Goal: Task Accomplishment & Management: Complete application form

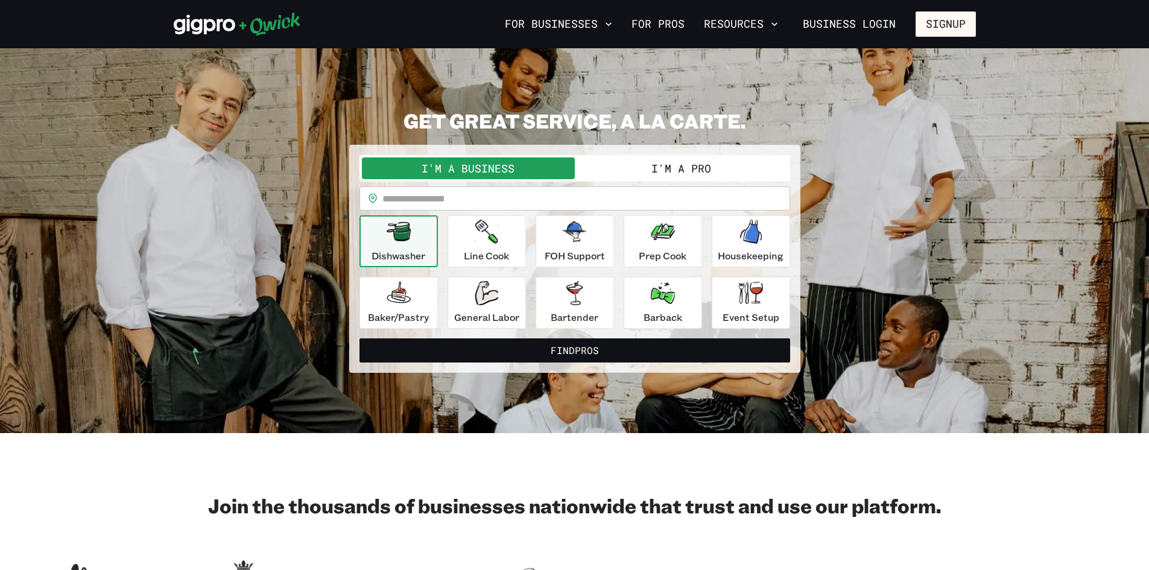
click at [640, 163] on button "I'm a Pro" at bounding box center [681, 168] width 213 height 22
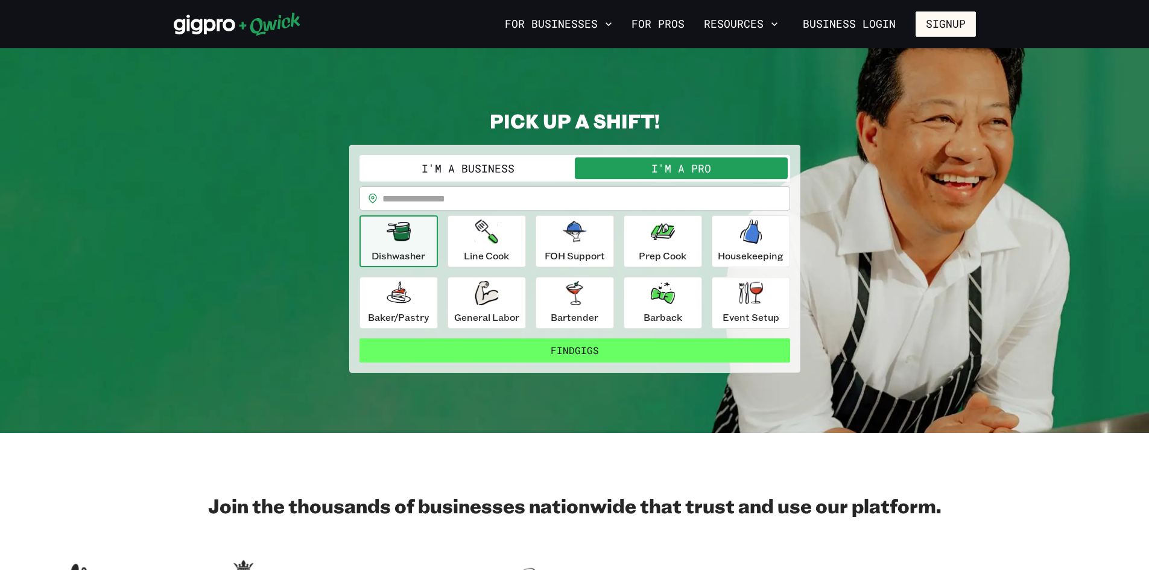
click at [579, 351] on button "Find Gigs" at bounding box center [575, 350] width 431 height 24
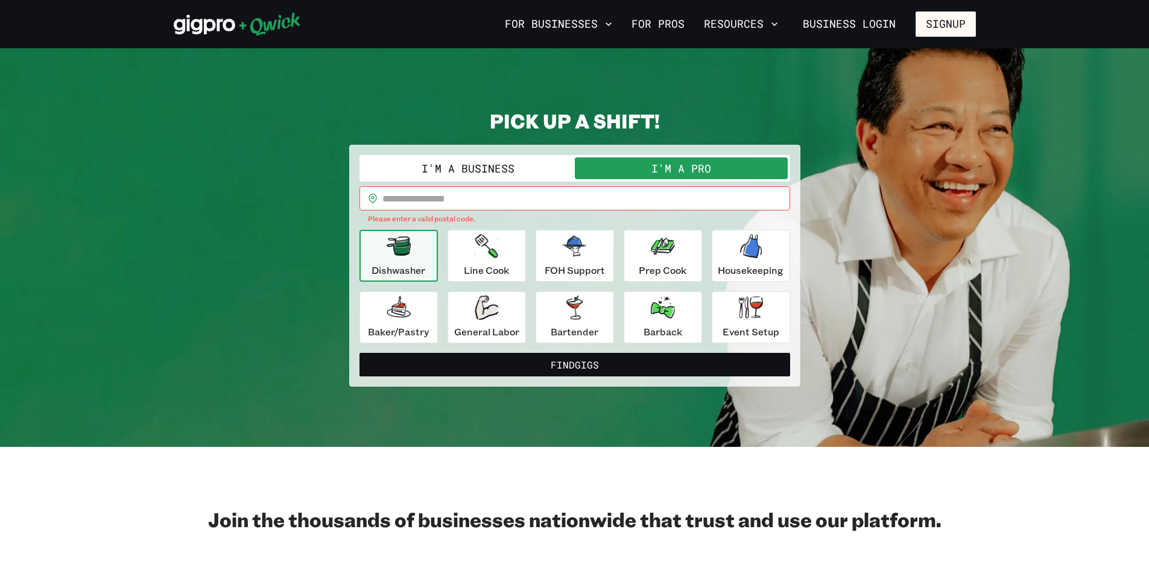
click at [473, 203] on input "text" at bounding box center [587, 198] width 408 height 24
type input "*****"
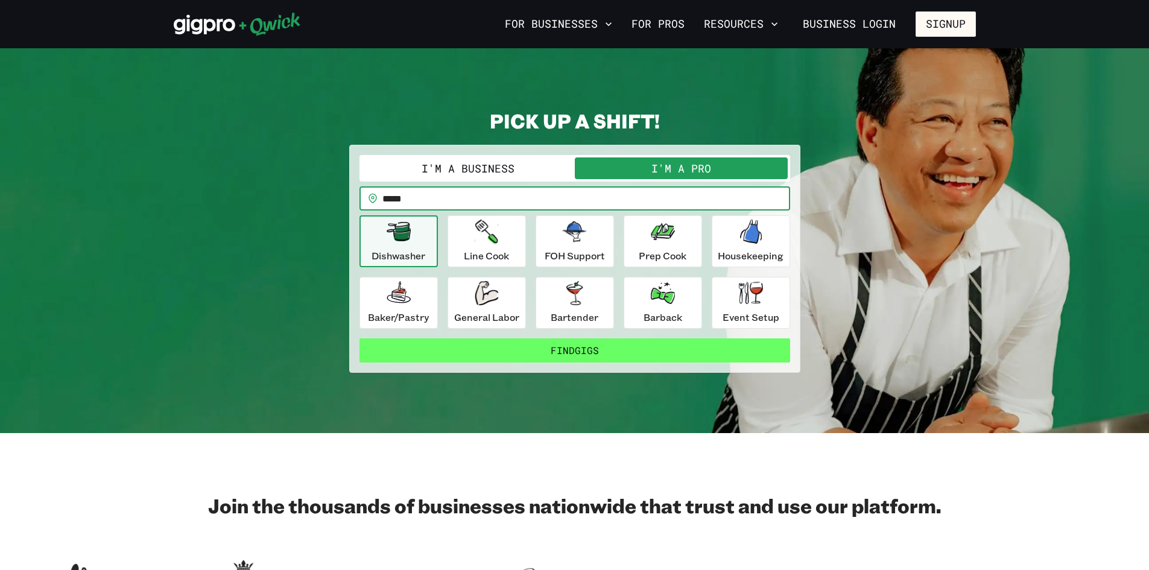
click at [583, 350] on button "Find Gigs" at bounding box center [575, 350] width 431 height 24
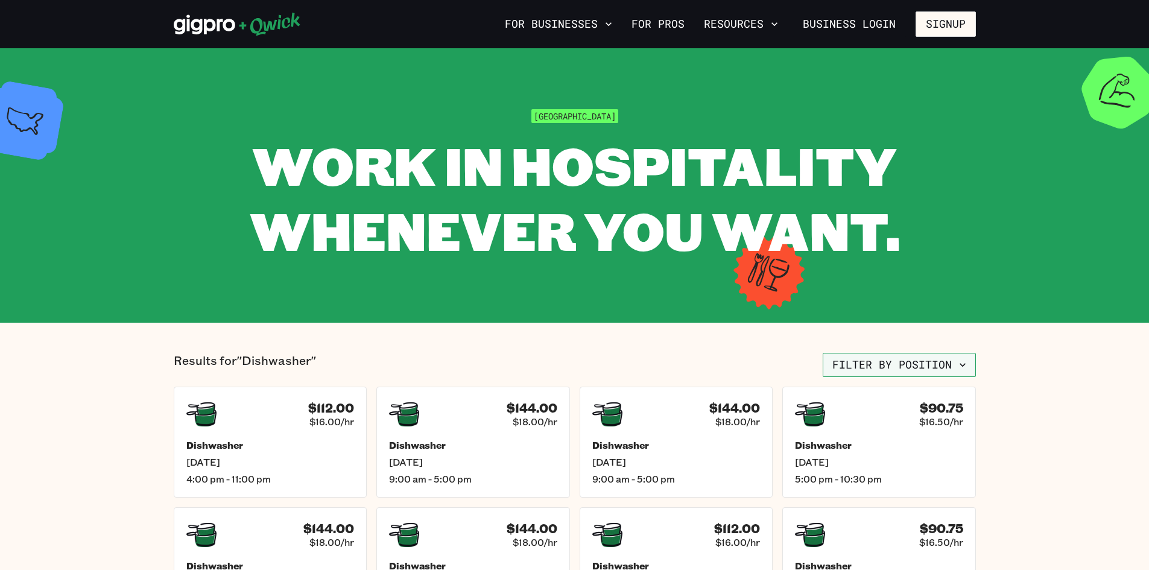
click at [842, 369] on button "Filter by position" at bounding box center [899, 365] width 153 height 24
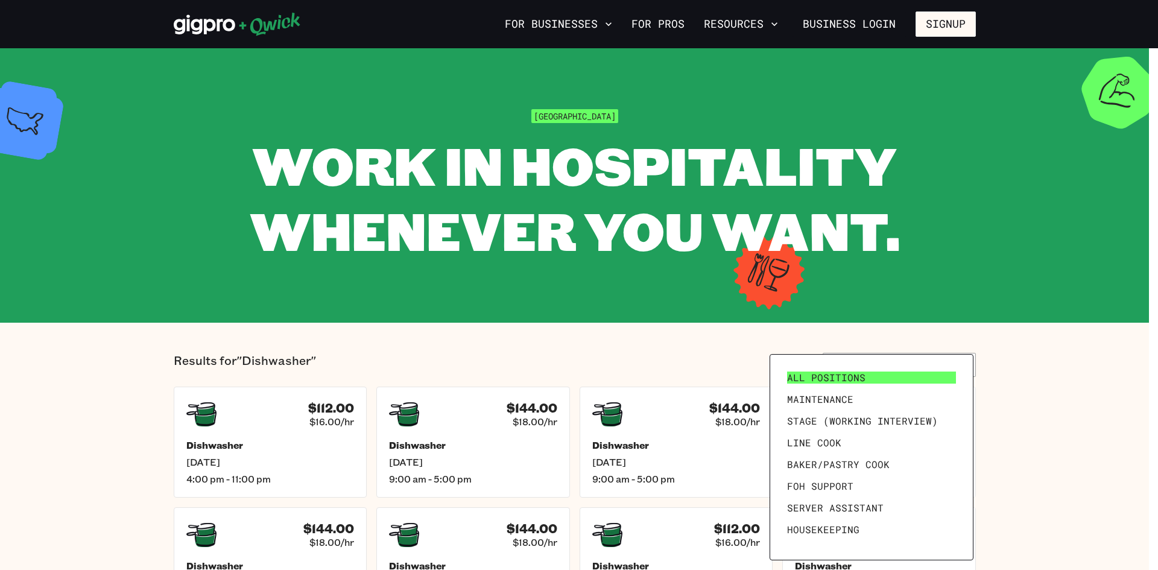
click at [837, 373] on span "All Positions" at bounding box center [826, 378] width 78 height 12
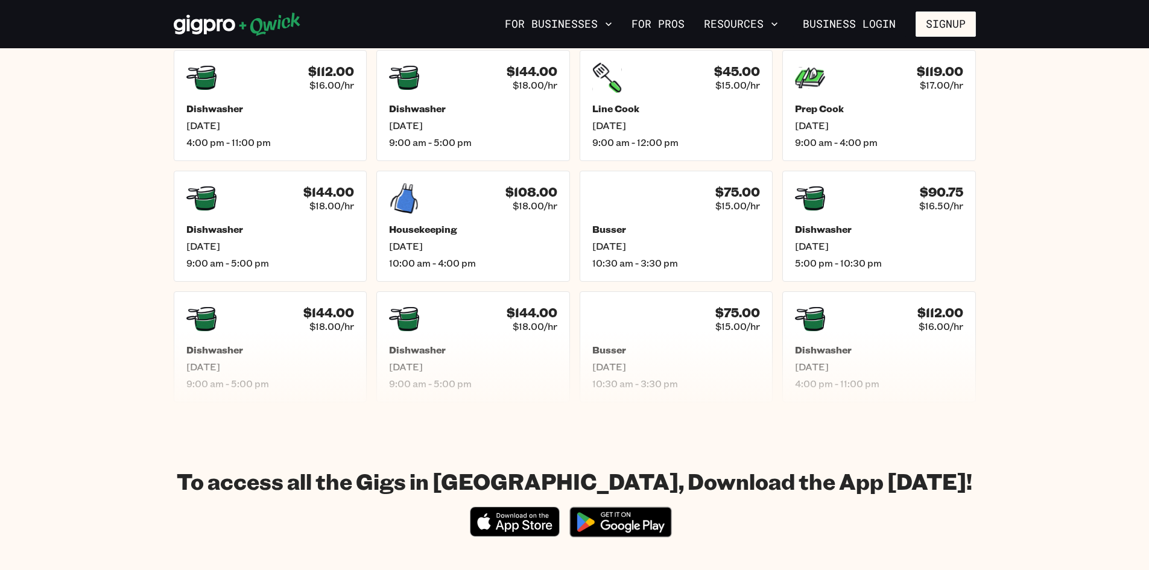
scroll to position [603, 0]
